Goal: Entertainment & Leisure: Consume media (video, audio)

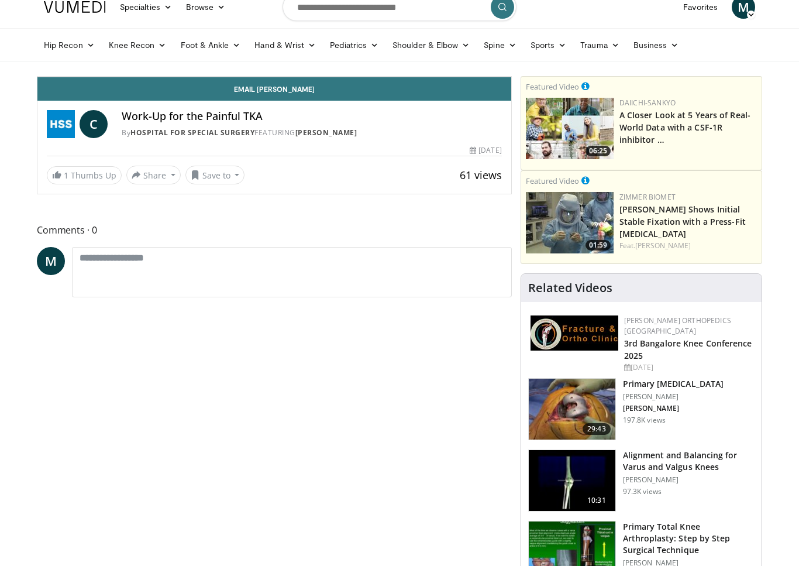
click at [37, 77] on span "Video Player" at bounding box center [48, 64] width 23 height 23
click at [439, 77] on div "10 seconds Tap to unmute" at bounding box center [274, 77] width 474 height 0
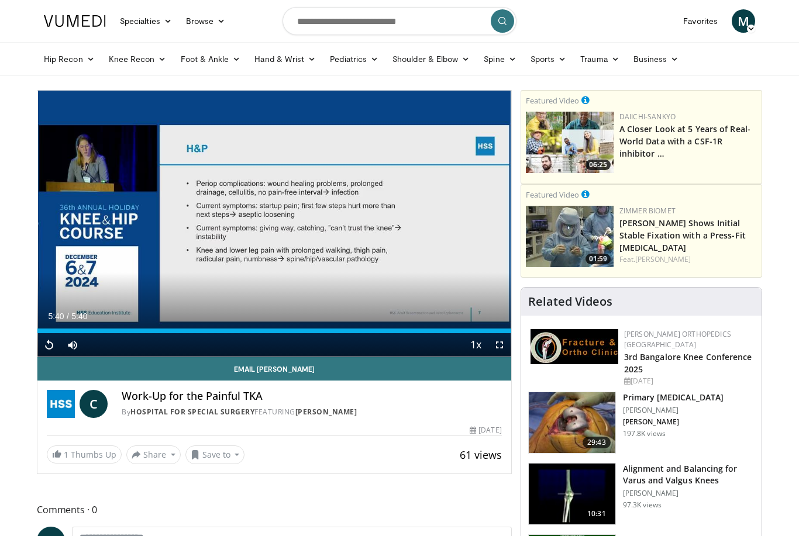
scroll to position [63, 0]
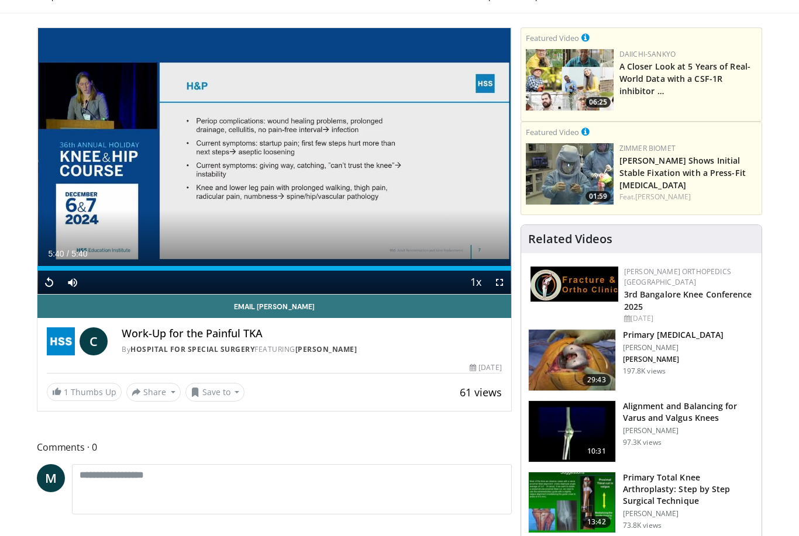
click at [561, 361] on img at bounding box center [572, 360] width 87 height 61
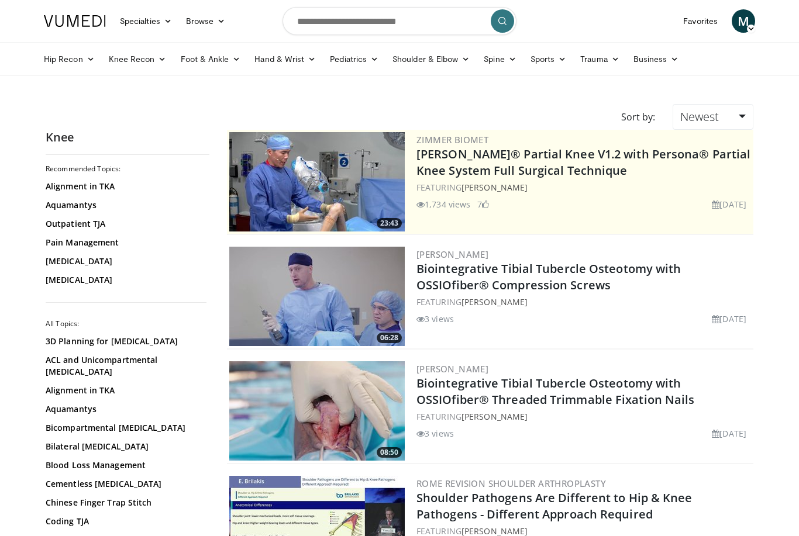
scroll to position [1103, 0]
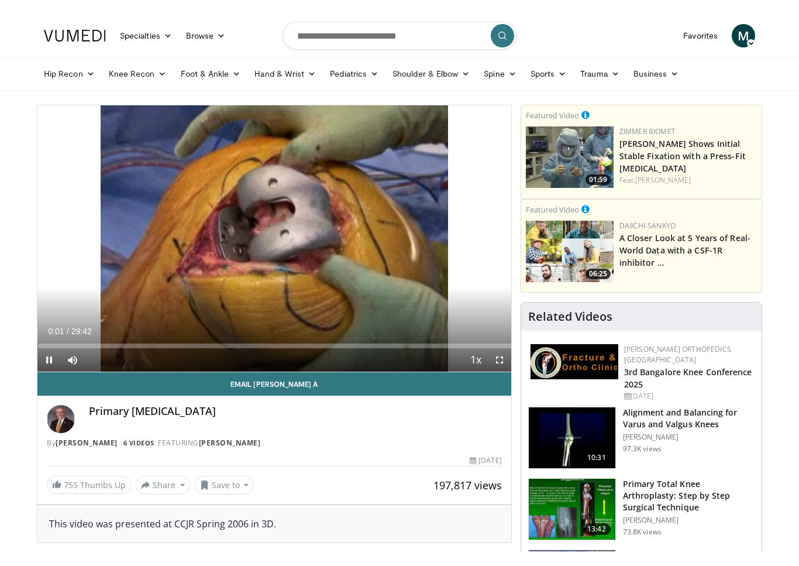
scroll to position [14, 0]
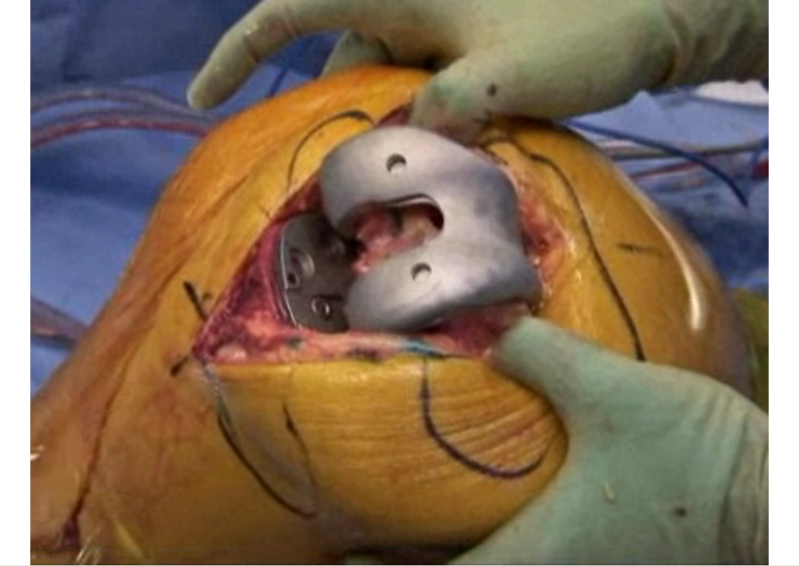
click at [47, 94] on div "10 seconds Tap to unmute" at bounding box center [399, 282] width 799 height 565
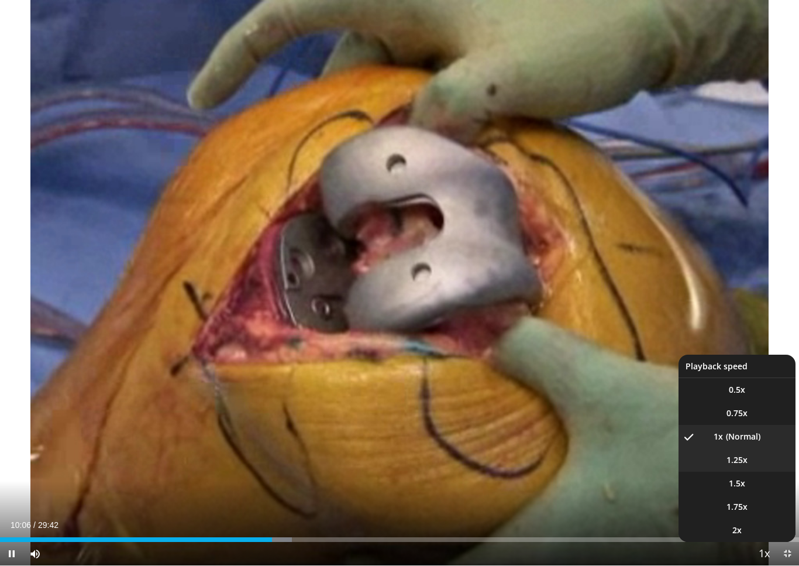
click at [751, 453] on li "1.25x" at bounding box center [736, 459] width 117 height 23
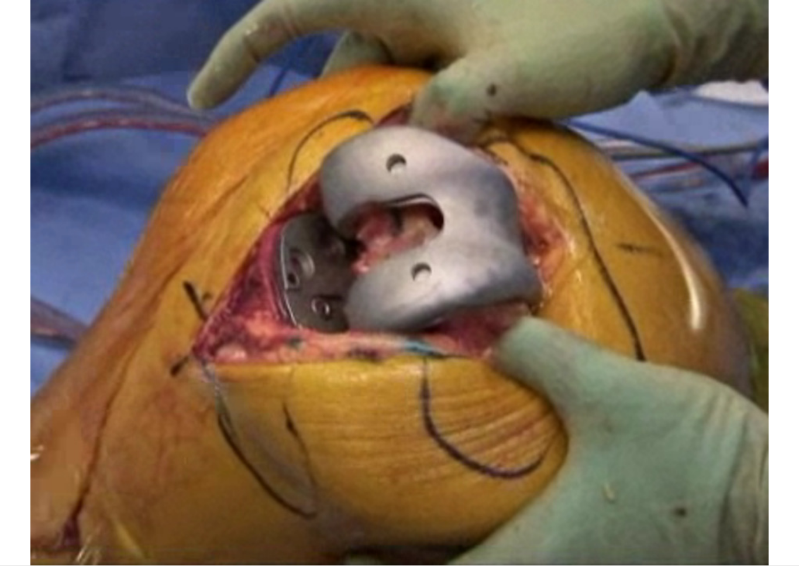
click at [567, 348] on div "10 seconds Tap to unmute" at bounding box center [399, 282] width 799 height 565
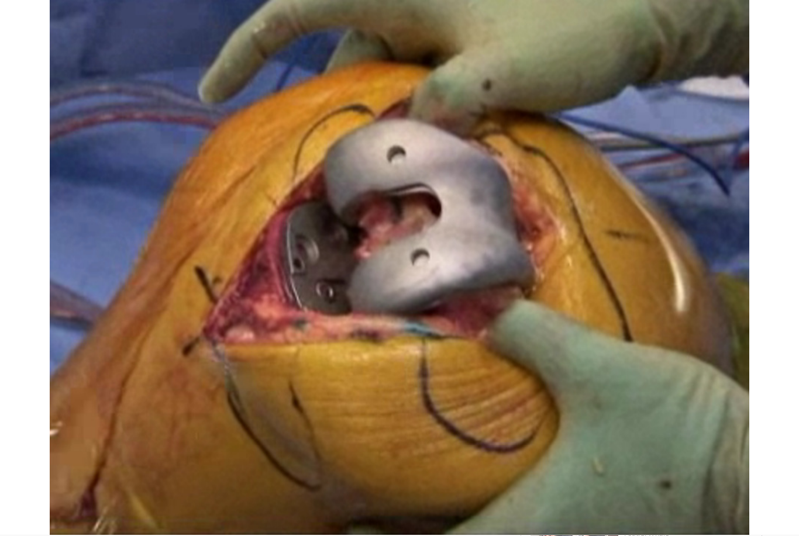
scroll to position [237, 0]
